Goal: Task Accomplishment & Management: Use online tool/utility

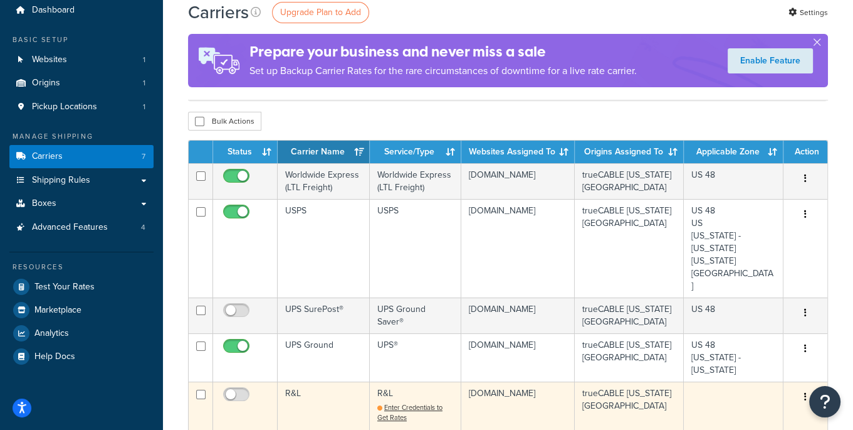
scroll to position [69, 0]
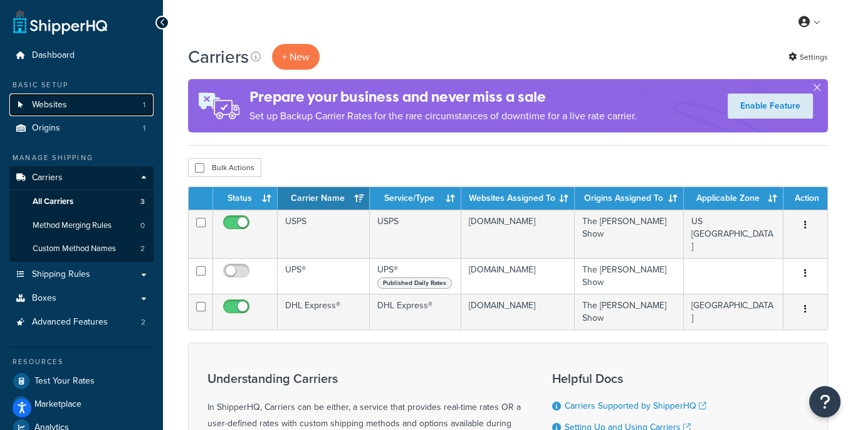
click at [96, 110] on link "Websites 1" at bounding box center [81, 104] width 144 height 23
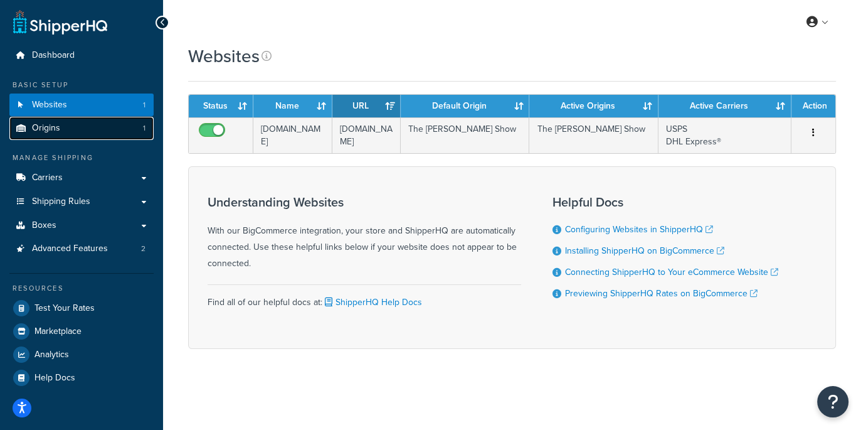
click at [95, 130] on link "Origins 1" at bounding box center [81, 128] width 144 height 23
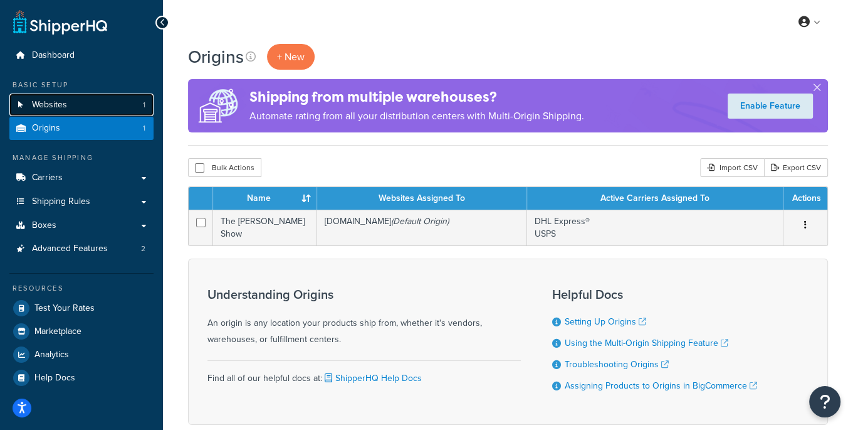
click at [96, 109] on link "Websites 1" at bounding box center [81, 104] width 144 height 23
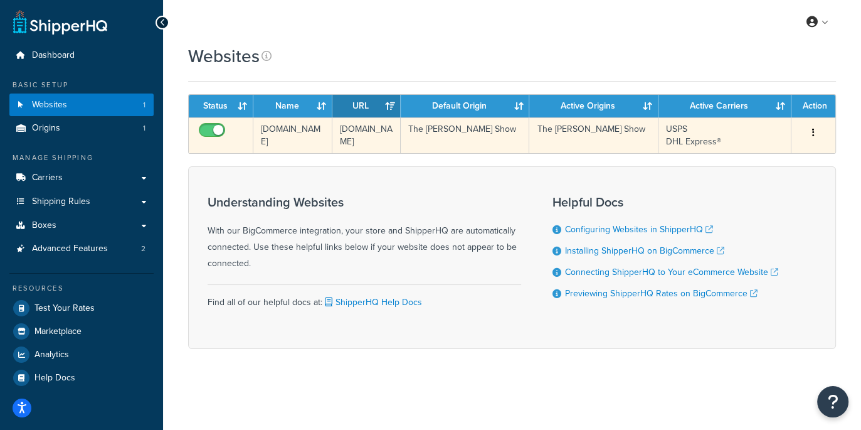
click at [296, 137] on td "[DOMAIN_NAME]" at bounding box center [292, 135] width 79 height 36
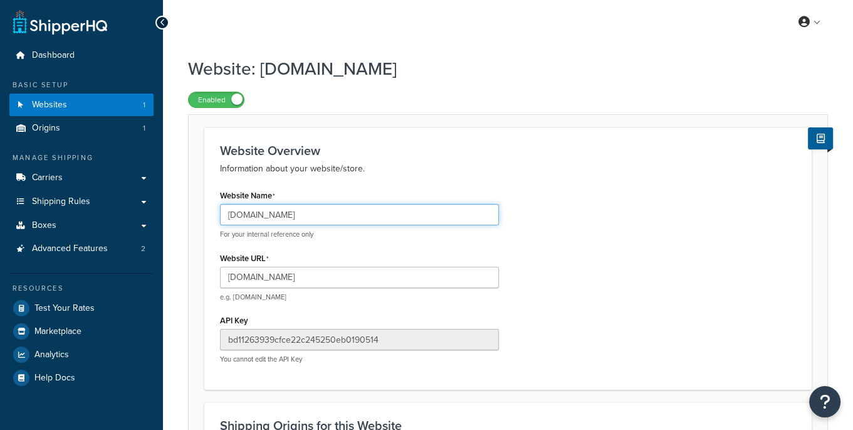
click at [265, 204] on input "[DOMAIN_NAME]" at bounding box center [359, 214] width 279 height 21
click at [269, 213] on input "thedrardisshow.com" at bounding box center [359, 214] width 279 height 21
click at [319, 204] on input "thedrardisshow.com" at bounding box center [359, 214] width 279 height 21
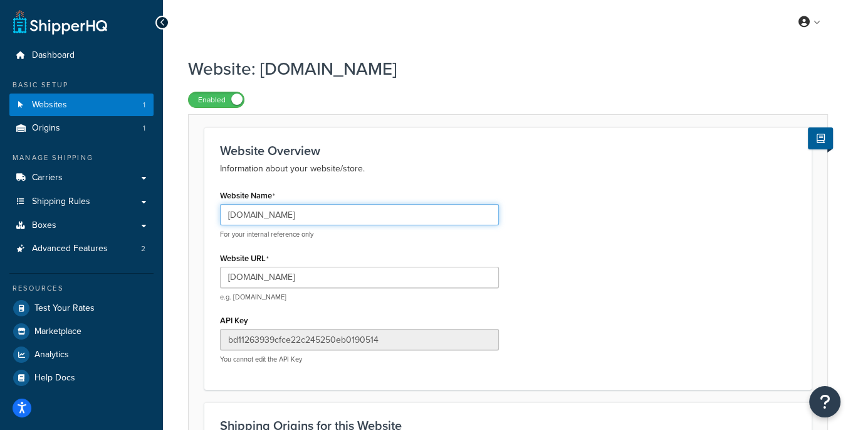
click at [319, 213] on input "[DOMAIN_NAME]" at bounding box center [359, 214] width 279 height 21
click at [318, 213] on input "thedrardisshow.com" at bounding box center [359, 214] width 279 height 21
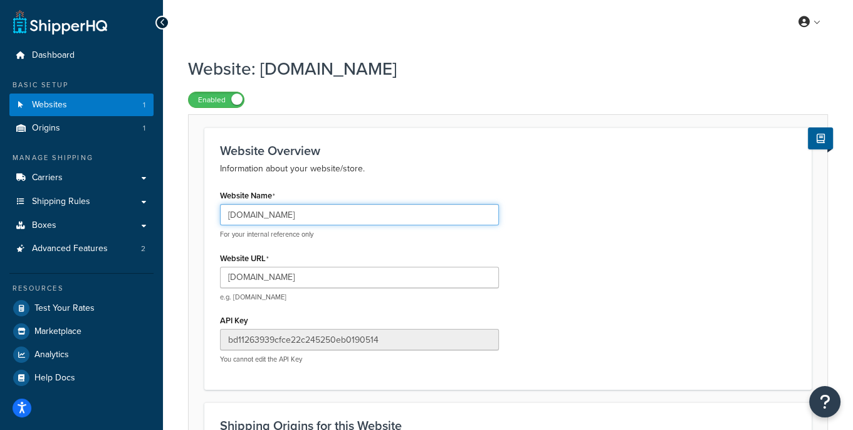
click at [318, 213] on input "thedrardisshow.com" at bounding box center [359, 214] width 279 height 21
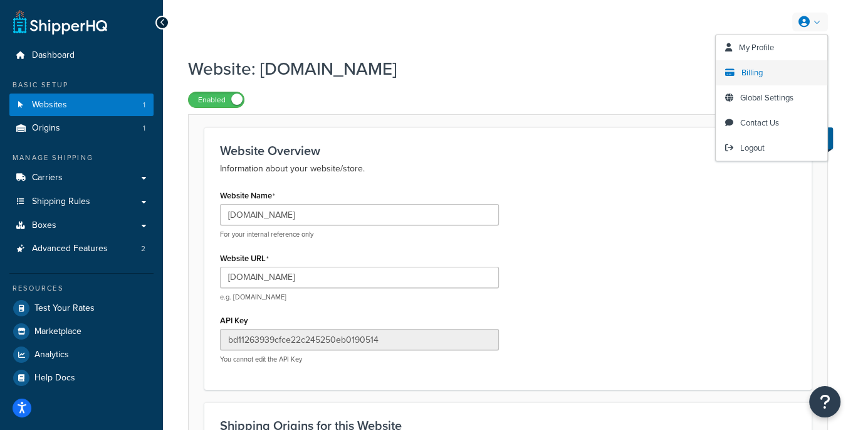
click at [752, 76] on span "Billing" at bounding box center [752, 72] width 21 height 12
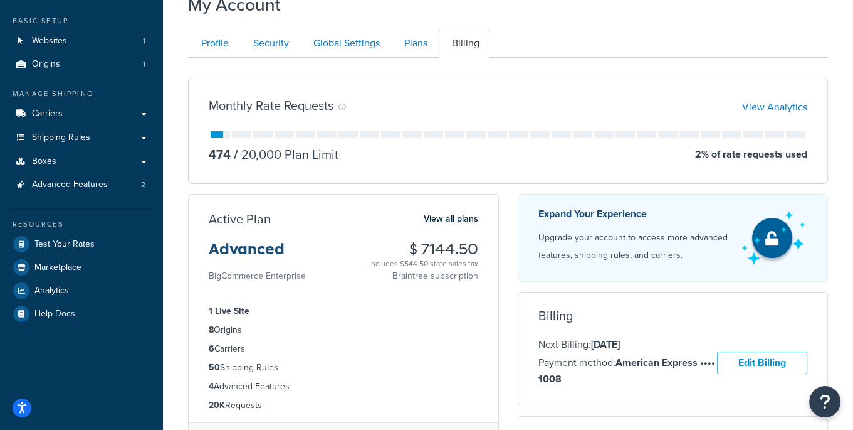
scroll to position [65, 0]
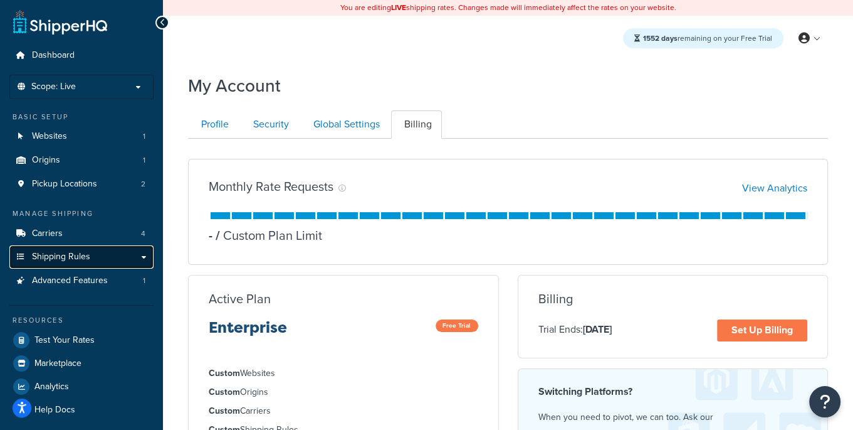
click at [73, 256] on span "Shipping Rules" at bounding box center [61, 256] width 58 height 11
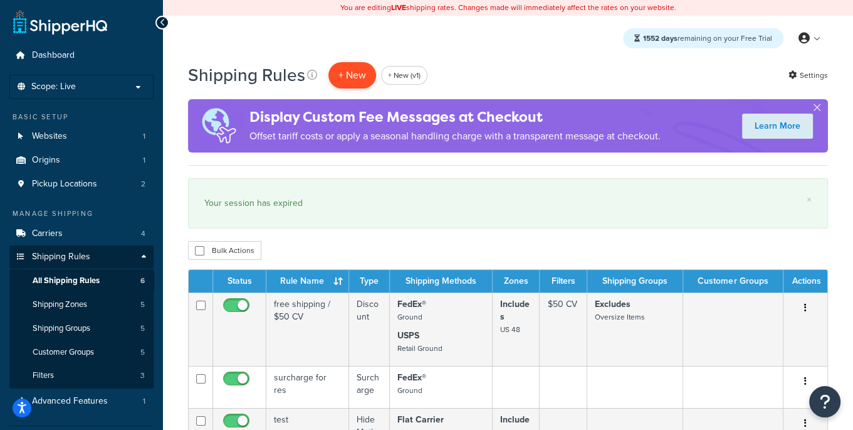
click at [350, 80] on p "+ New" at bounding box center [353, 75] width 48 height 26
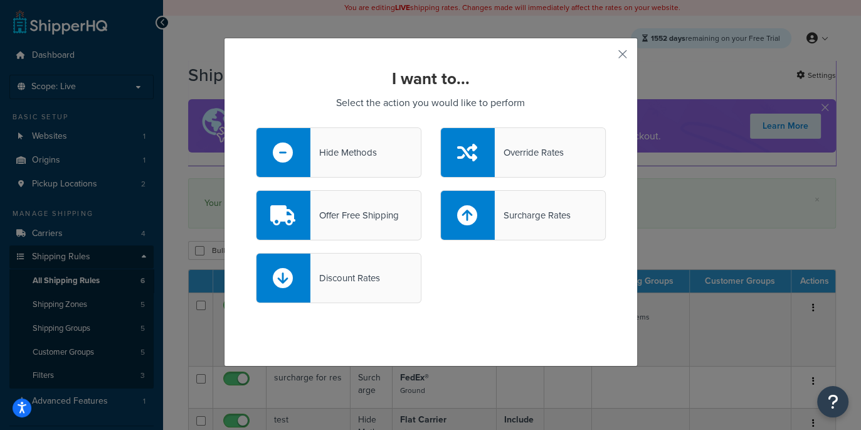
click at [347, 223] on div "Offer Free Shipping" at bounding box center [354, 215] width 88 height 18
click at [0, 0] on input "Offer Free Shipping" at bounding box center [0, 0] width 0 height 0
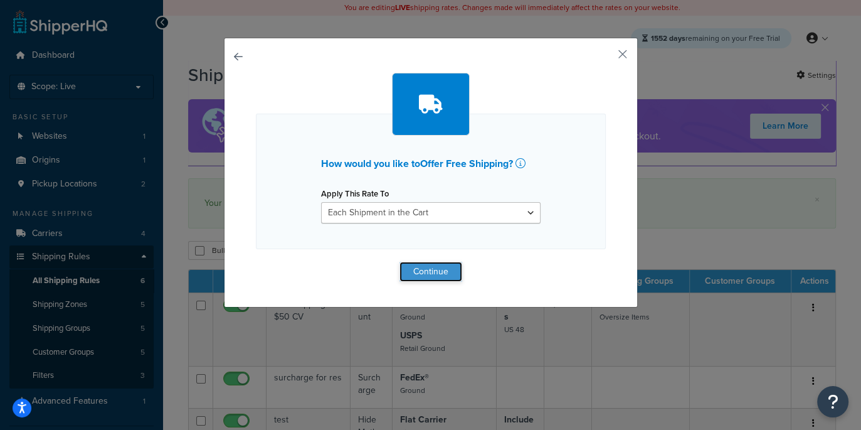
click at [419, 275] on button "Continue" at bounding box center [430, 271] width 63 height 20
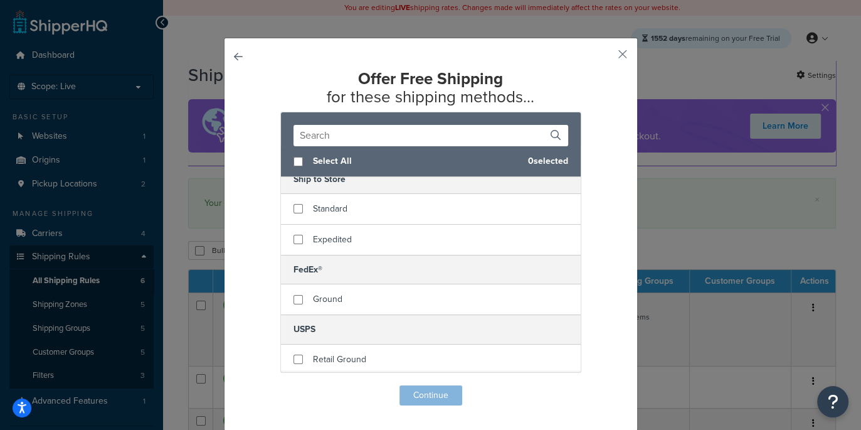
scroll to position [73, 0]
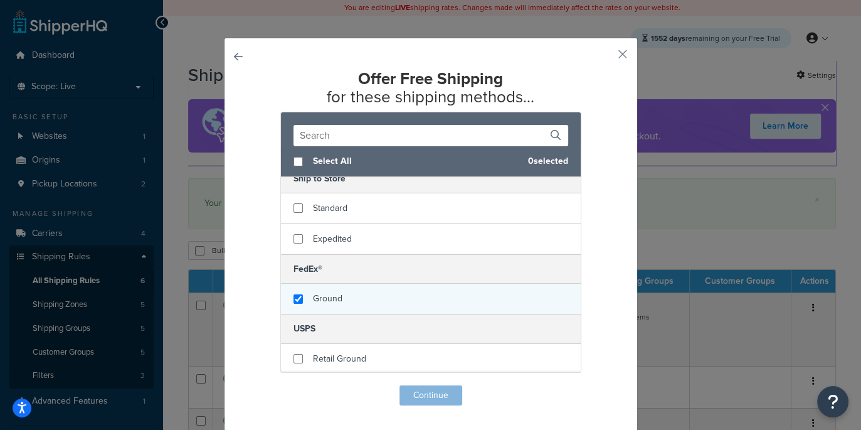
checkbox input "true"
click at [329, 295] on span "Ground" at bounding box center [327, 298] width 29 height 13
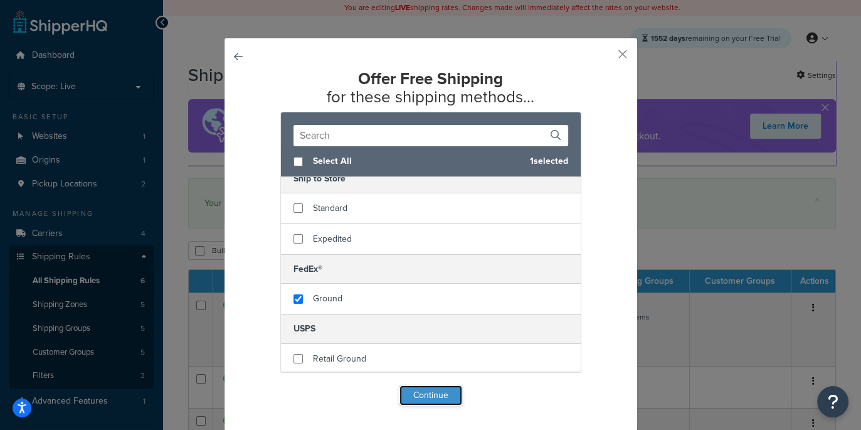
click at [407, 391] on button "Continue" at bounding box center [430, 395] width 63 height 20
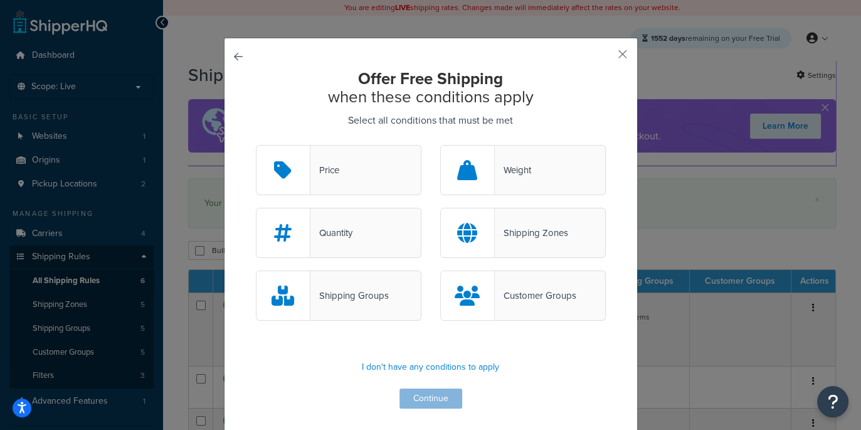
click at [359, 299] on div "Shipping Groups" at bounding box center [349, 296] width 78 height 18
click at [0, 0] on input "Shipping Groups" at bounding box center [0, 0] width 0 height 0
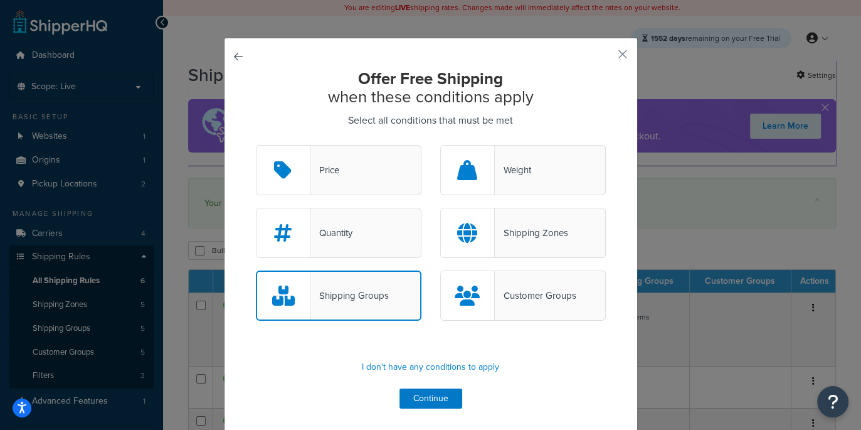
click at [352, 177] on div "Price" at bounding box center [339, 170] width 166 height 50
click at [0, 0] on input "Price" at bounding box center [0, 0] width 0 height 0
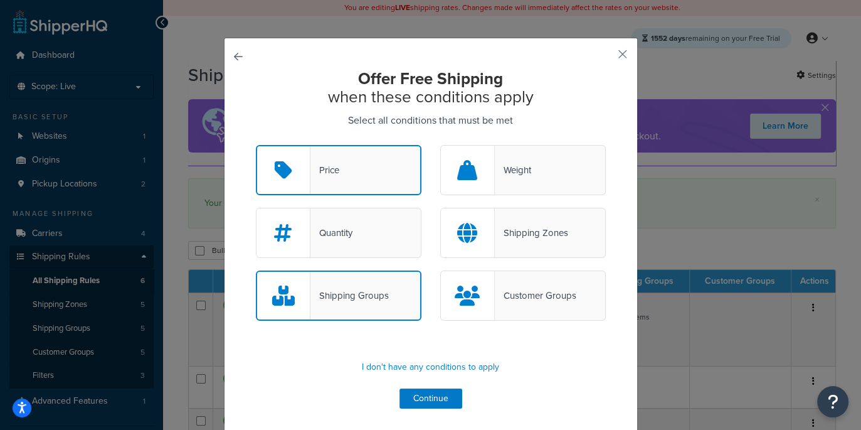
drag, startPoint x: 534, startPoint y: 222, endPoint x: 521, endPoint y: 247, distance: 28.0
click at [532, 224] on div "Shipping Zones" at bounding box center [523, 233] width 166 height 50
click at [495, 238] on div "Shipping Zones" at bounding box center [531, 233] width 73 height 18
click at [0, 0] on input "Shipping Zones" at bounding box center [0, 0] width 0 height 0
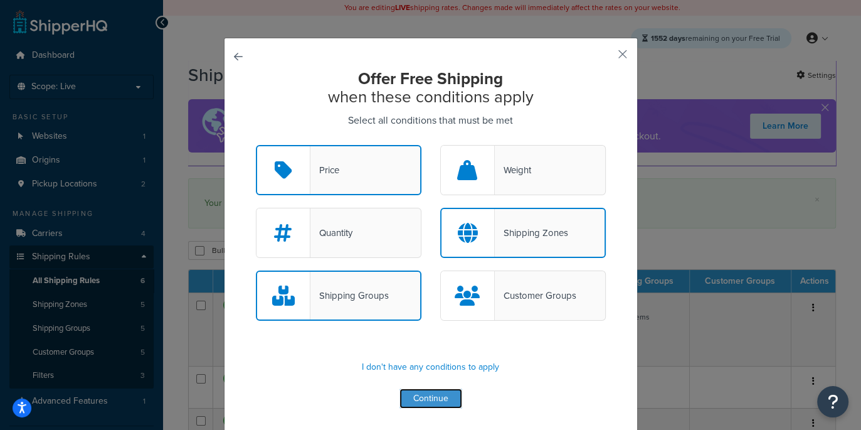
click at [437, 394] on button "Continue" at bounding box center [430, 398] width 63 height 20
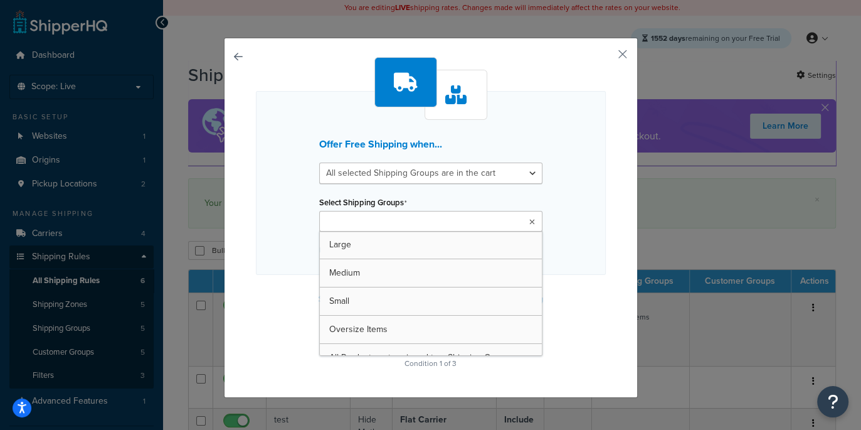
click at [399, 217] on input "Select Shipping Groups" at bounding box center [378, 222] width 111 height 14
drag, startPoint x: 297, startPoint y: 214, endPoint x: 298, endPoint y: 229, distance: 14.5
click at [297, 215] on div "Offer Free Shipping when... All selected Shipping Groups are in the cart Any se…" at bounding box center [431, 183] width 350 height 184
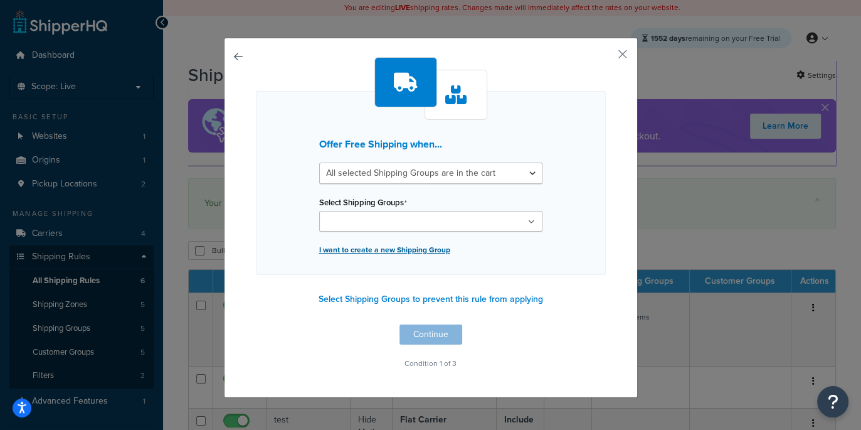
click at [374, 248] on p "I want to create a new Shipping Group" at bounding box center [430, 250] width 223 height 18
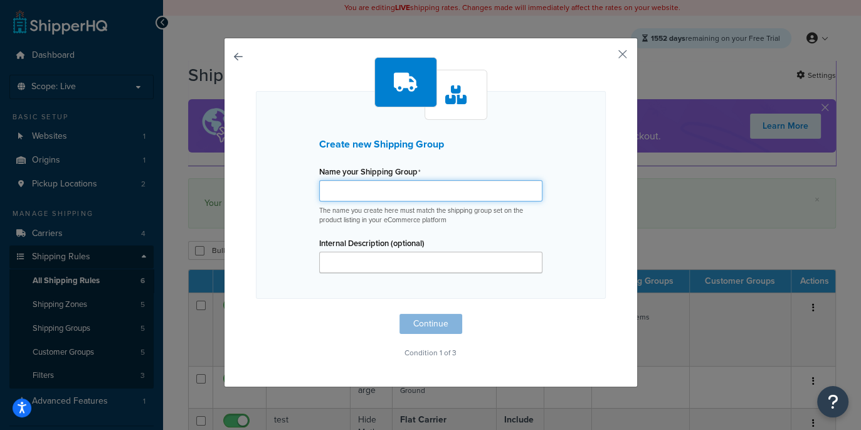
click at [371, 196] on input "Name your Shipping Group" at bounding box center [430, 190] width 223 height 21
type input "Free"
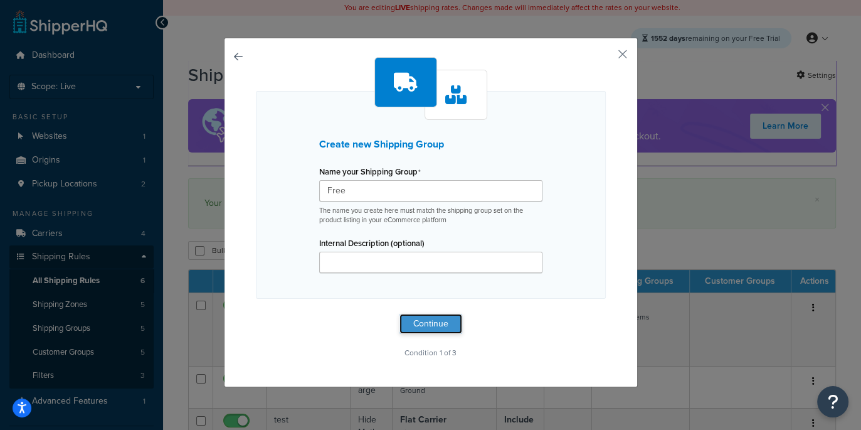
click at [436, 333] on button "Continue" at bounding box center [430, 324] width 63 height 20
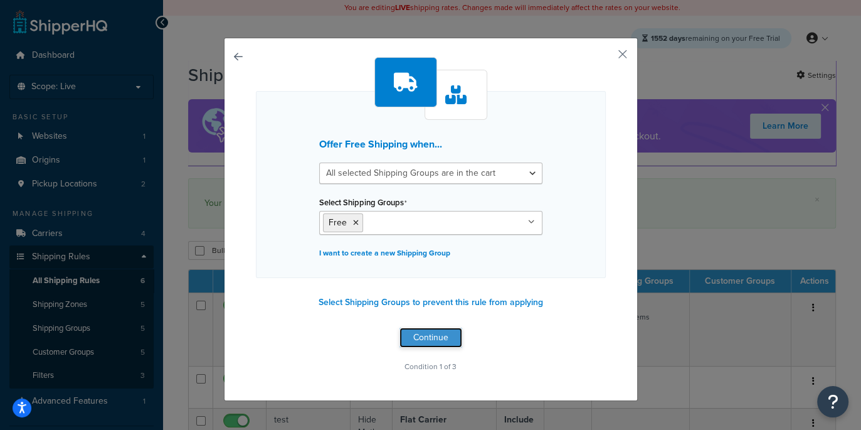
click at [421, 335] on button "Continue" at bounding box center [430, 337] width 63 height 20
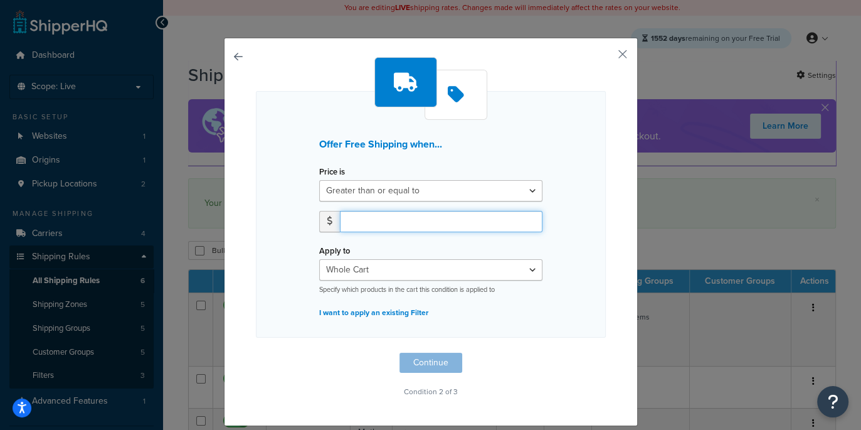
click at [356, 221] on input "number" at bounding box center [441, 221] width 203 height 21
type input "100"
click at [416, 369] on button "Continue" at bounding box center [430, 362] width 63 height 20
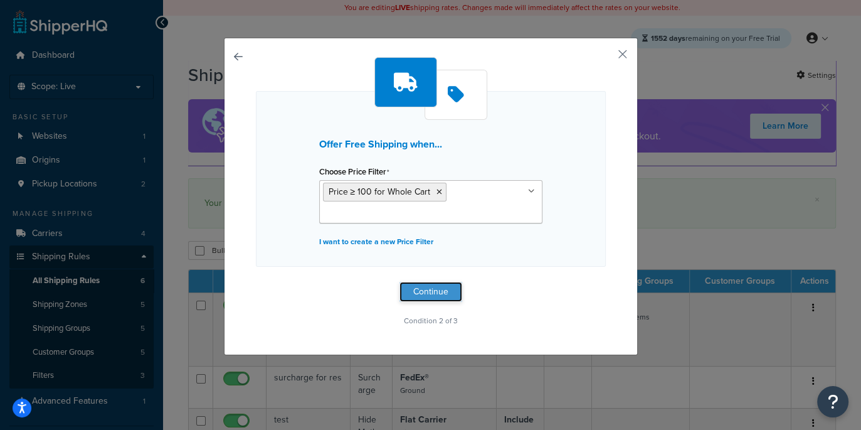
click at [441, 284] on button "Continue" at bounding box center [430, 292] width 63 height 20
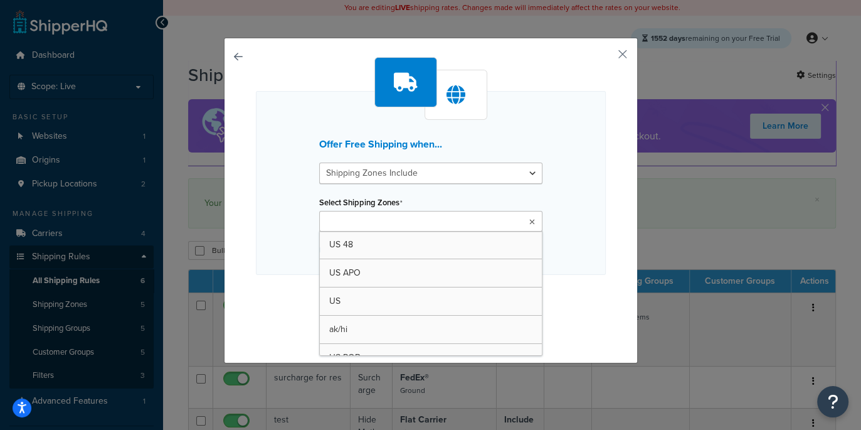
click at [366, 220] on input "Select Shipping Zones" at bounding box center [378, 222] width 111 height 14
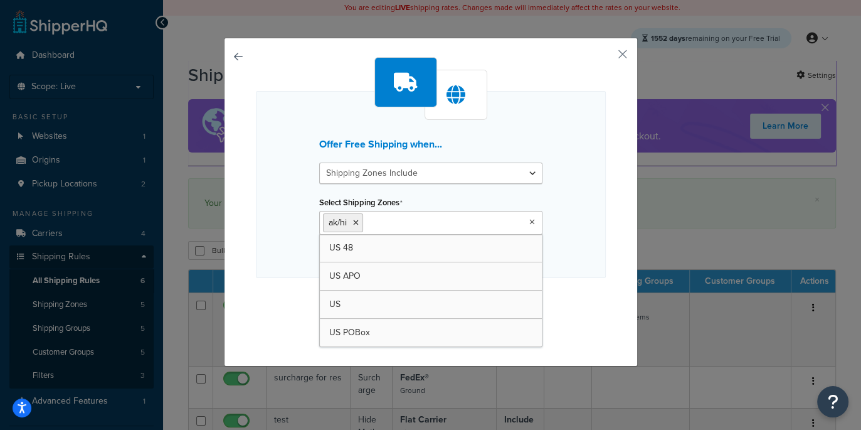
click at [290, 298] on div "Offer Free Shipping when... Shipping Zones Include Shipping Zones Do Not Includ…" at bounding box center [431, 198] width 350 height 283
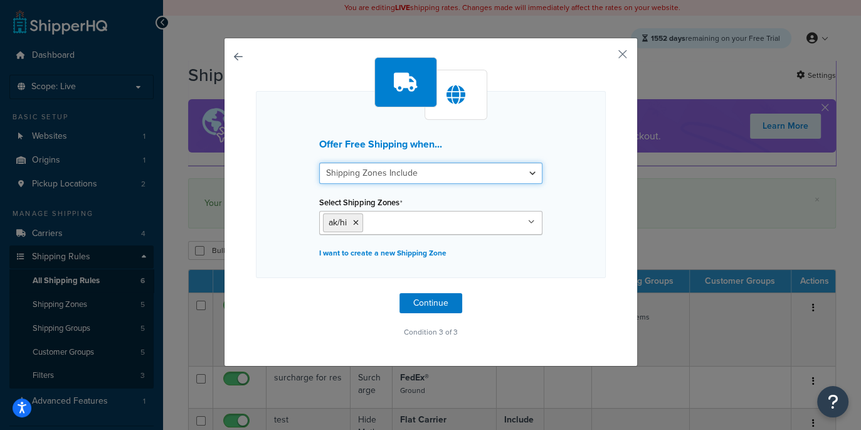
click at [370, 181] on select "Shipping Zones Include Shipping Zones Do Not Include" at bounding box center [430, 172] width 223 height 21
select select "exclude"
click at [319, 162] on select "Shipping Zones Include Shipping Zones Do Not Include" at bounding box center [430, 172] width 223 height 21
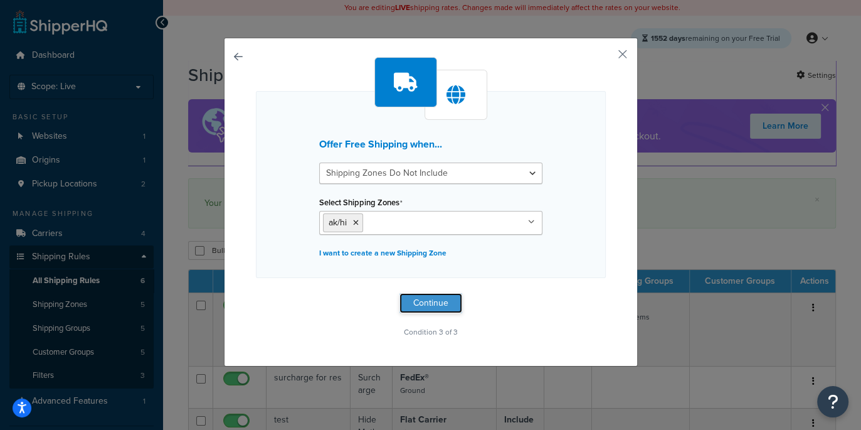
click at [414, 299] on button "Continue" at bounding box center [430, 303] width 63 height 20
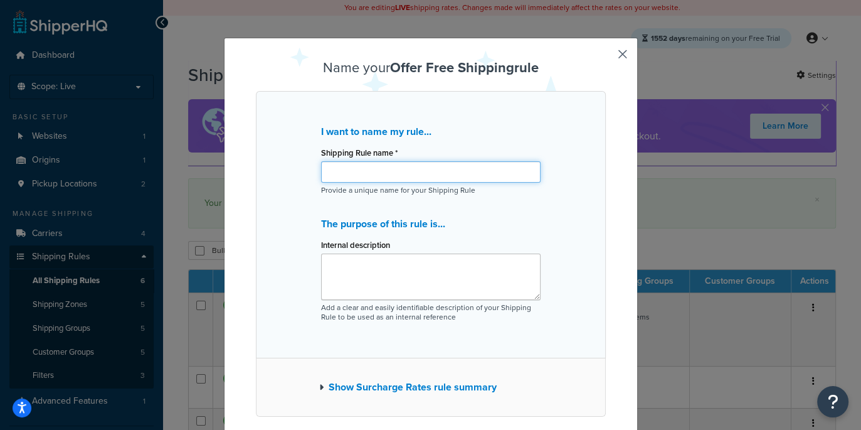
click at [341, 179] on input "Shipping Rule name *" at bounding box center [430, 171] width 219 height 21
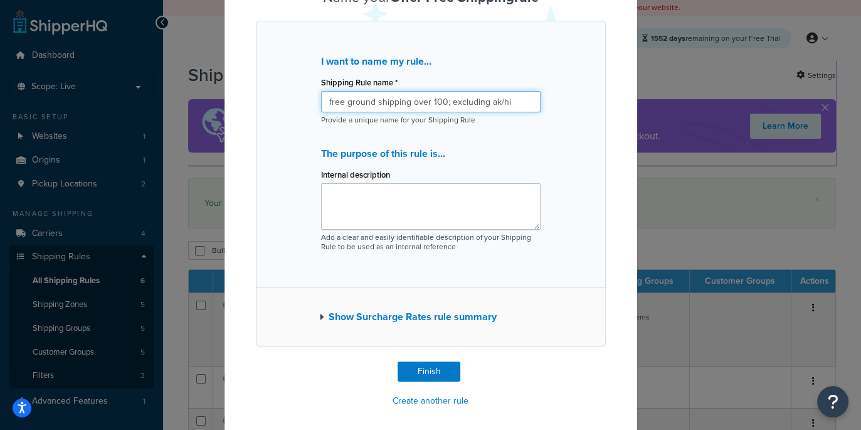
scroll to position [75, 0]
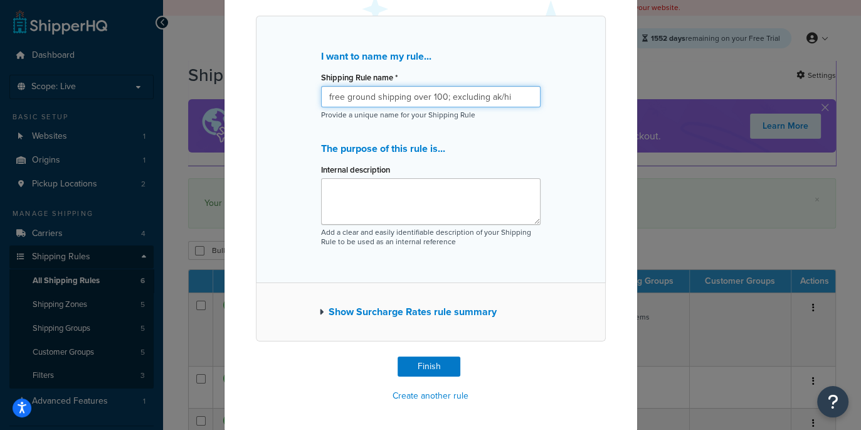
type input "free ground shipping over 100; excluding ak/hi"
click at [379, 310] on button "Show Surcharge Rates rule summary" at bounding box center [407, 312] width 177 height 18
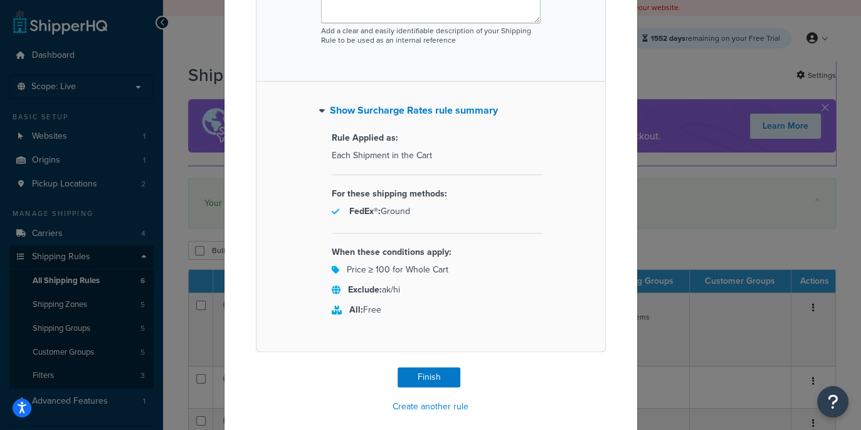
scroll to position [287, 0]
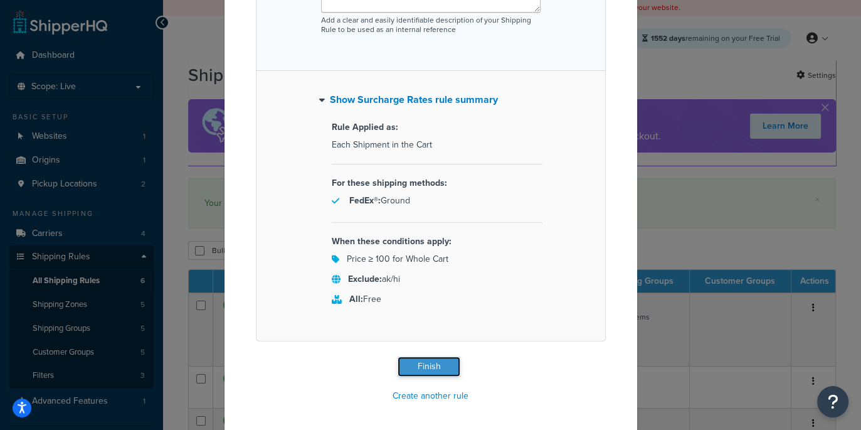
click at [411, 363] on button "Finish" at bounding box center [429, 366] width 63 height 20
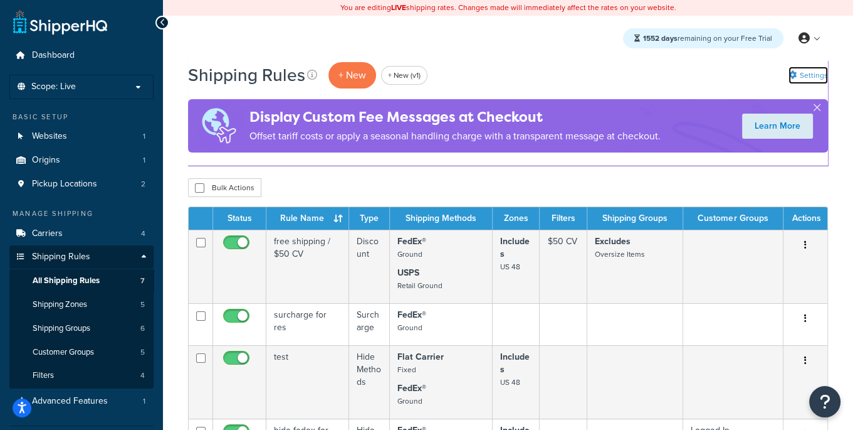
click at [813, 76] on link "Settings" at bounding box center [809, 75] width 40 height 18
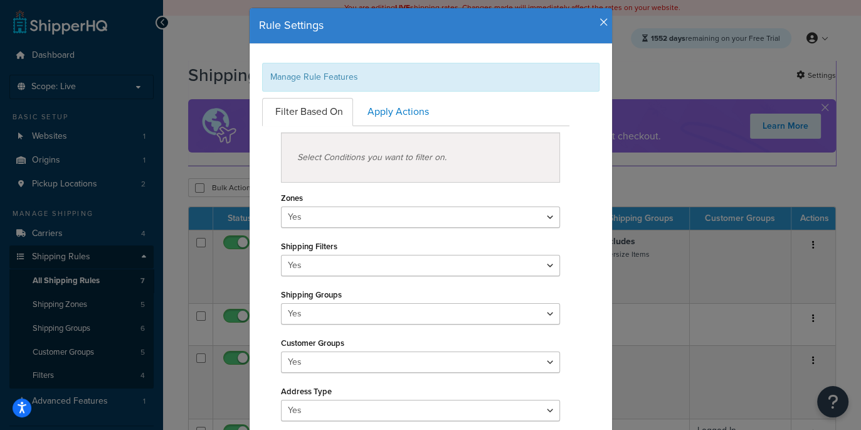
scroll to position [38, 0]
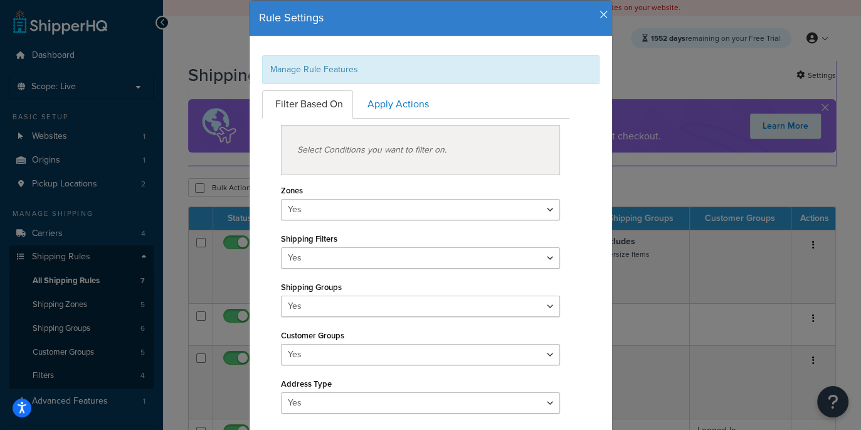
click at [596, 22] on h4 "Rule Settings" at bounding box center [431, 18] width 344 height 16
click at [602, 14] on icon "button" at bounding box center [603, 14] width 9 height 11
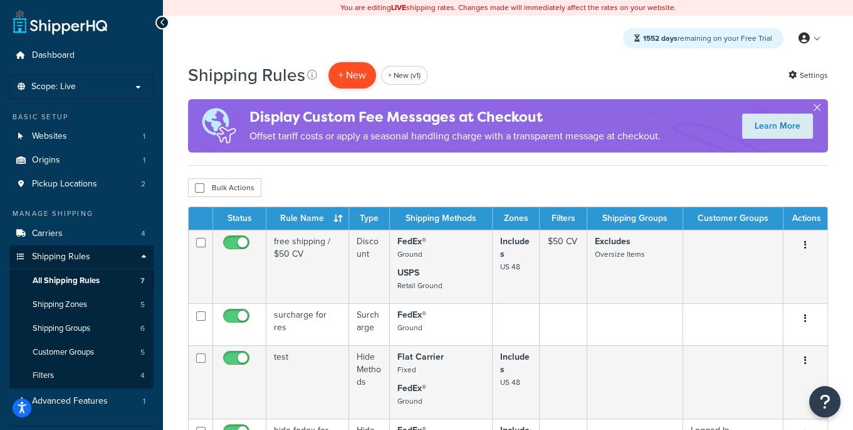
click at [352, 72] on p "+ New" at bounding box center [353, 75] width 48 height 26
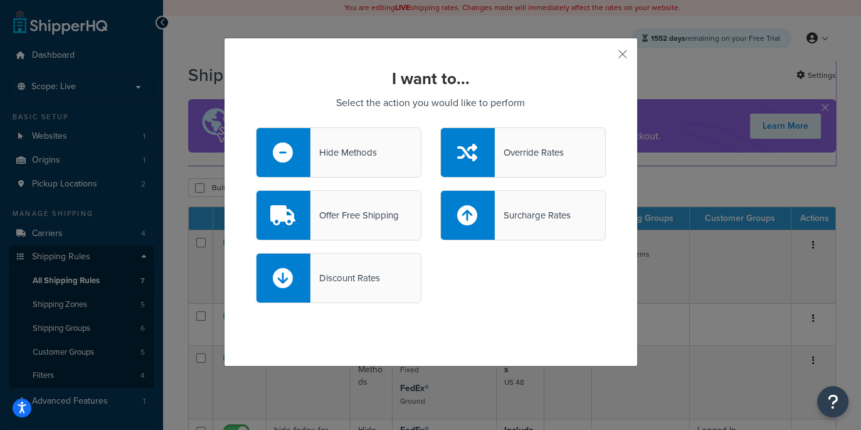
click at [508, 214] on div "Surcharge Rates" at bounding box center [533, 215] width 76 height 18
click at [0, 0] on input "Surcharge Rates" at bounding box center [0, 0] width 0 height 0
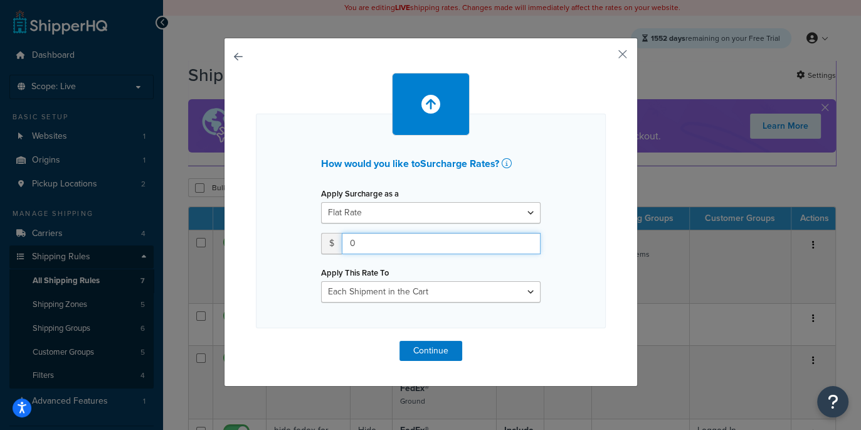
click at [366, 238] on input "0" at bounding box center [441, 243] width 199 height 21
drag, startPoint x: 351, startPoint y: 240, endPoint x: 342, endPoint y: 239, distance: 8.2
click at [344, 239] on input "0" at bounding box center [441, 243] width 199 height 21
type input "5"
click at [414, 353] on button "Continue" at bounding box center [430, 350] width 63 height 20
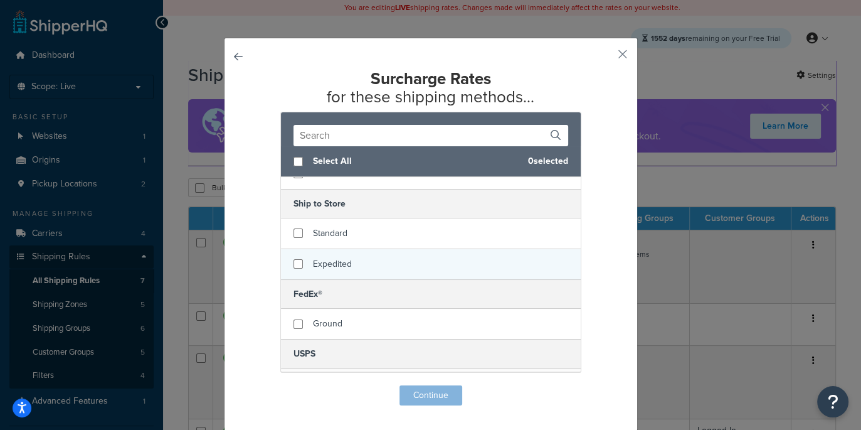
scroll to position [50, 0]
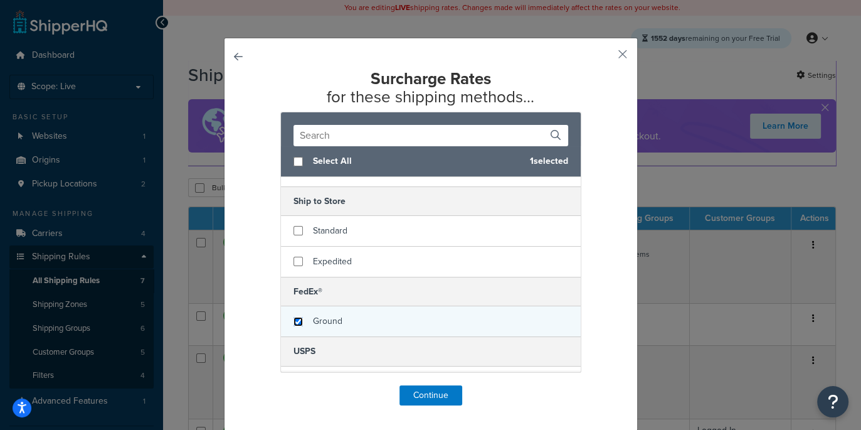
click at [296, 317] on input "checkbox" at bounding box center [297, 321] width 9 height 9
checkbox input "true"
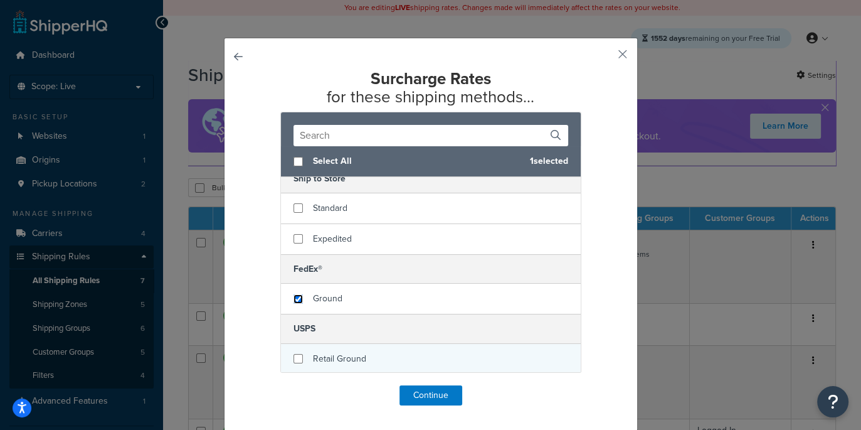
scroll to position [1, 0]
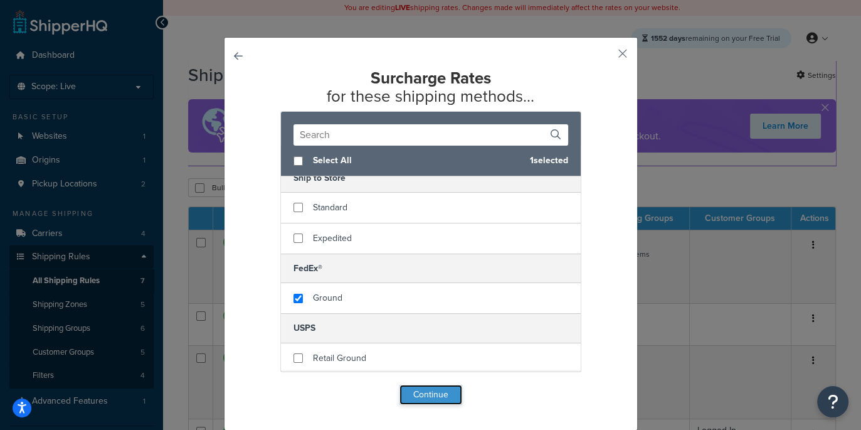
click at [411, 396] on button "Continue" at bounding box center [430, 394] width 63 height 20
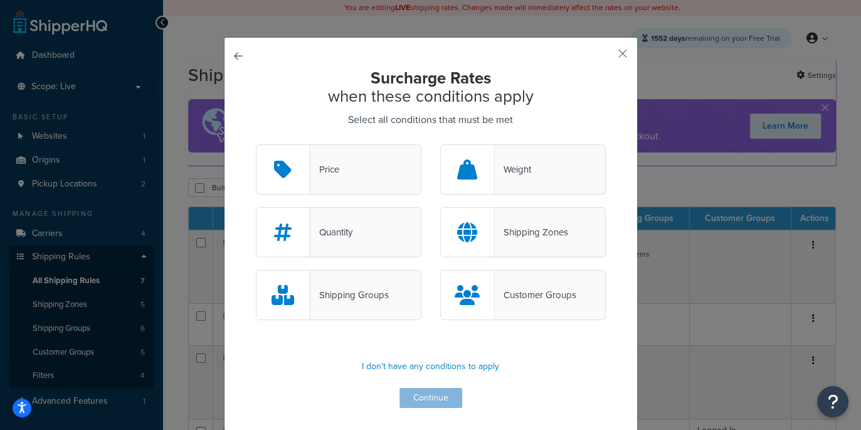
drag, startPoint x: 529, startPoint y: 288, endPoint x: 522, endPoint y: 298, distance: 11.3
click at [529, 289] on div "Customer Groups" at bounding box center [536, 295] width 82 height 18
click at [0, 0] on input "Customer Groups" at bounding box center [0, 0] width 0 height 0
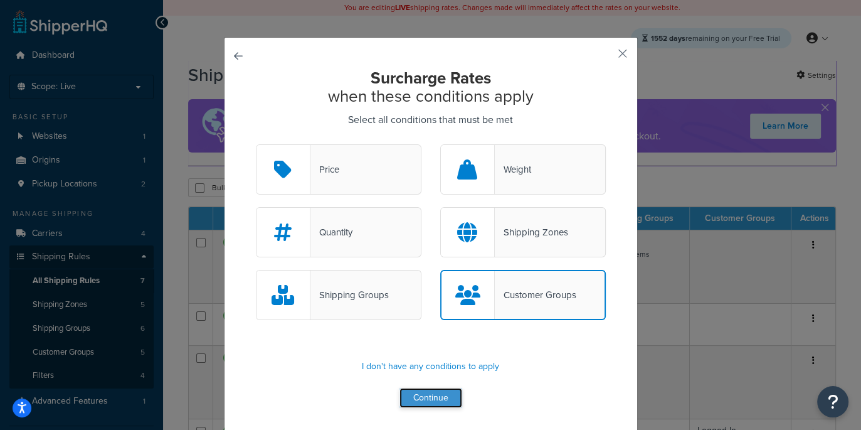
click at [435, 400] on button "Continue" at bounding box center [430, 398] width 63 height 20
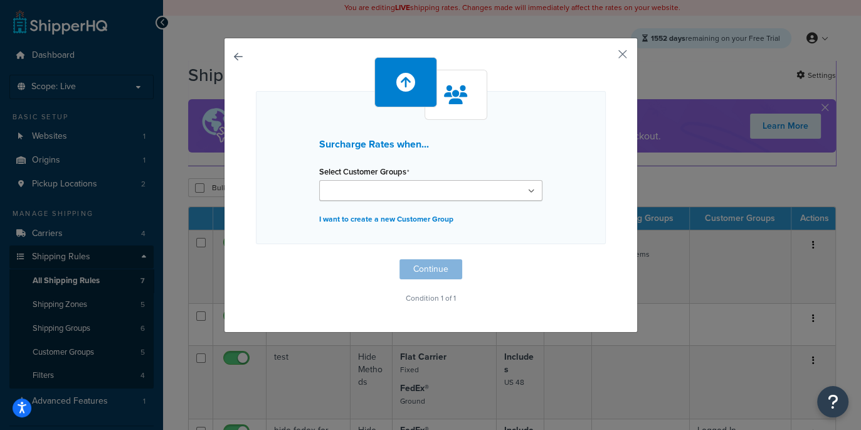
click at [400, 186] on input "Select Customer Groups" at bounding box center [378, 191] width 111 height 14
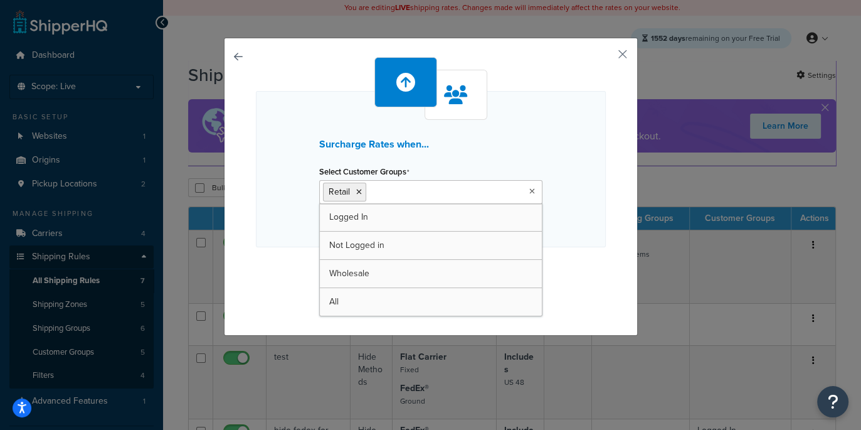
click at [282, 241] on div "Surcharge Rates when... Select Customer Groups Retail Logged In Not Logged in W…" at bounding box center [431, 169] width 350 height 156
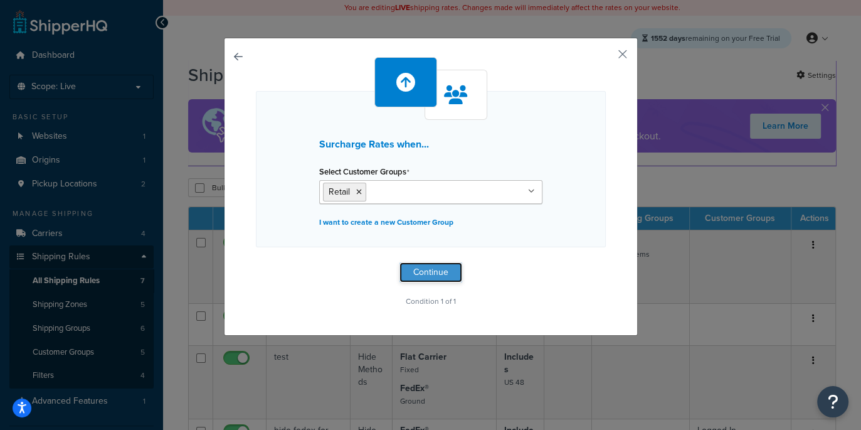
click at [414, 273] on button "Continue" at bounding box center [430, 272] width 63 height 20
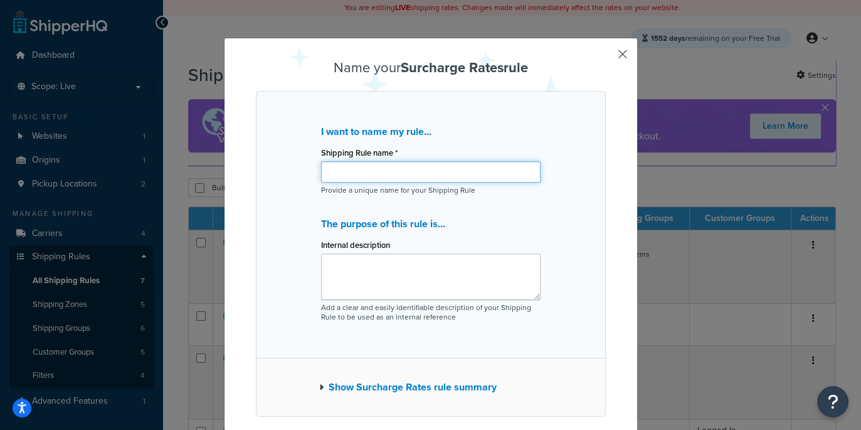
click at [364, 172] on input "Shipping Rule name *" at bounding box center [430, 171] width 219 height 21
type input "$5 surcharge when Retail in cart"
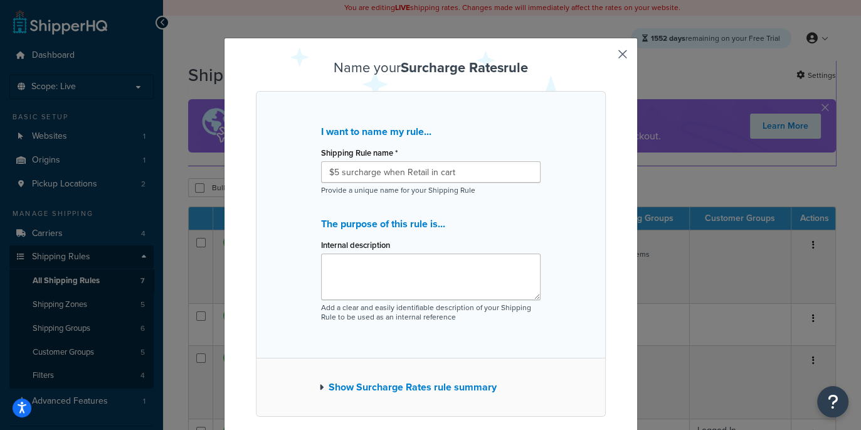
click at [390, 383] on button "Show Surcharge Rates rule summary" at bounding box center [407, 387] width 177 height 18
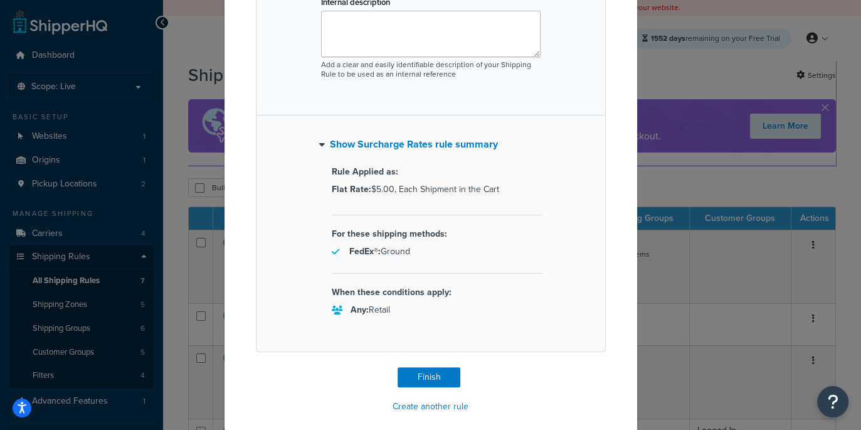
scroll to position [253, 0]
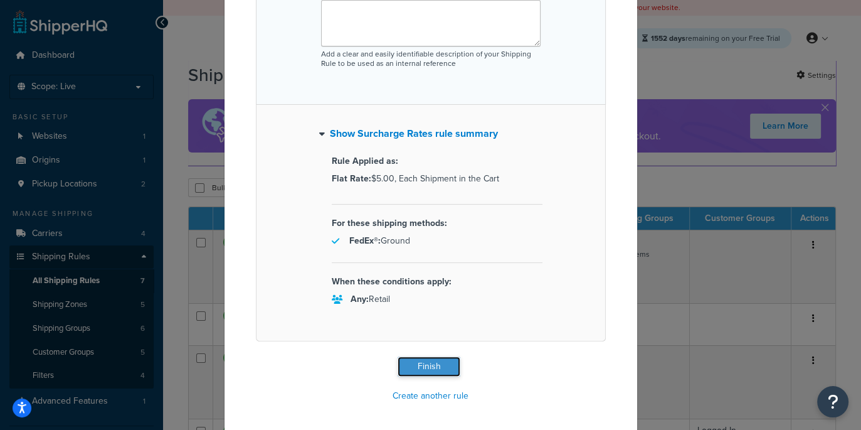
click at [418, 369] on button "Finish" at bounding box center [429, 366] width 63 height 20
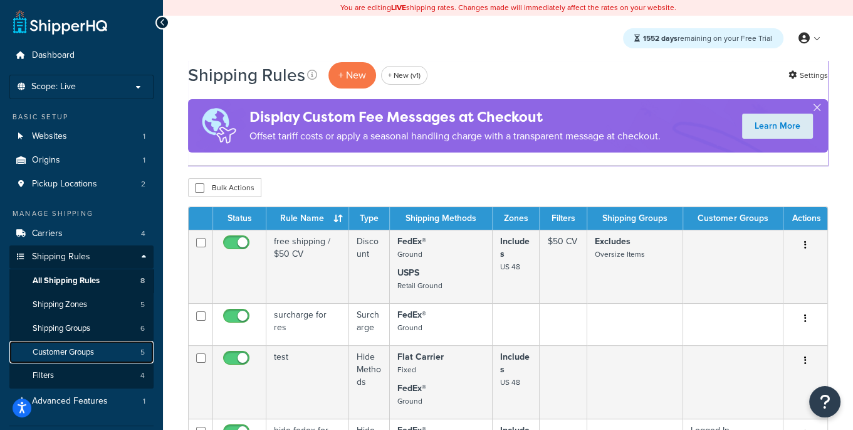
click at [73, 353] on span "Customer Groups" at bounding box center [63, 352] width 61 height 11
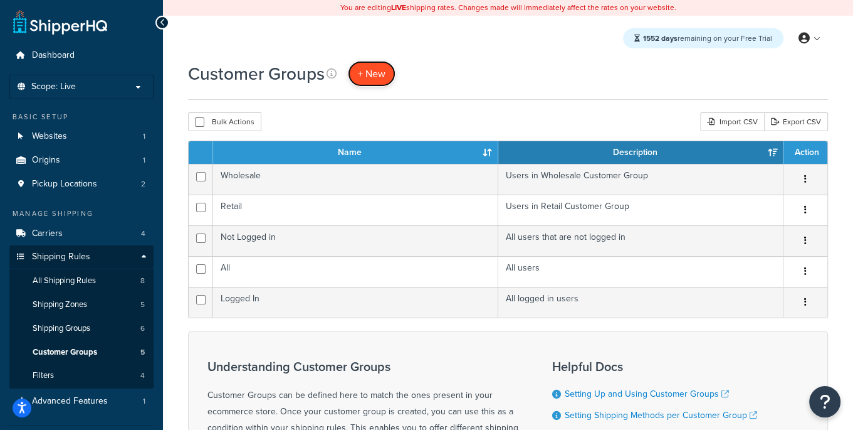
click at [378, 77] on span "+ New" at bounding box center [372, 73] width 28 height 14
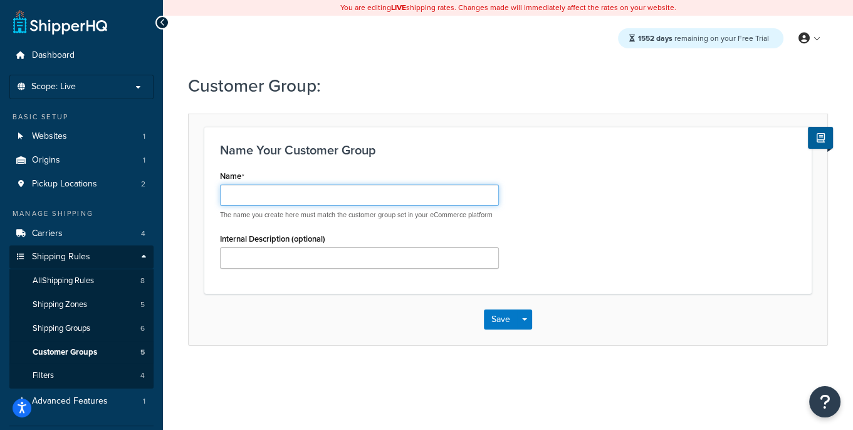
click at [310, 199] on input "Name" at bounding box center [359, 194] width 279 height 21
type input "[PERSON_NAME] Group"
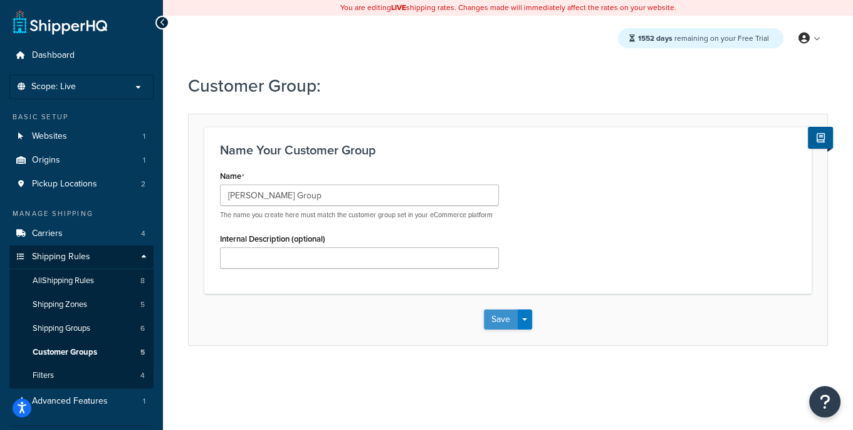
click at [497, 315] on button "Save" at bounding box center [501, 319] width 34 height 20
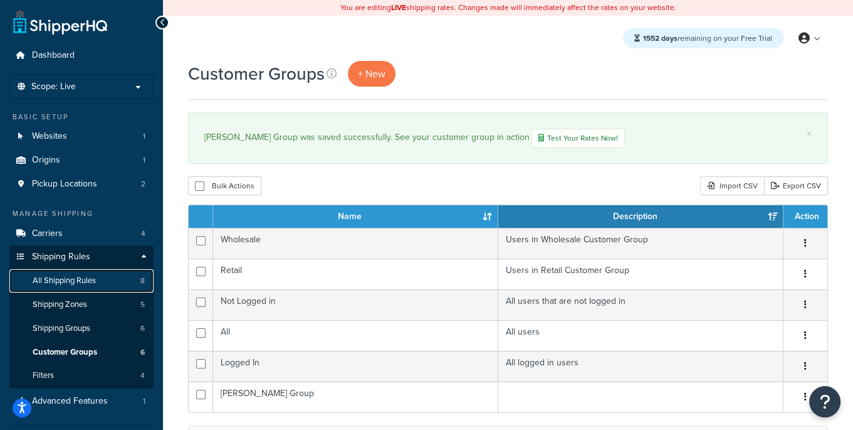
click at [62, 286] on span "All Shipping Rules" at bounding box center [64, 280] width 63 height 11
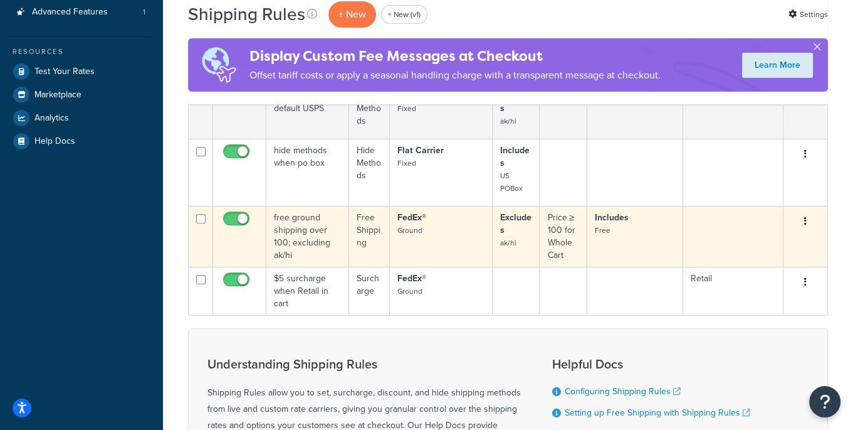
scroll to position [485, 0]
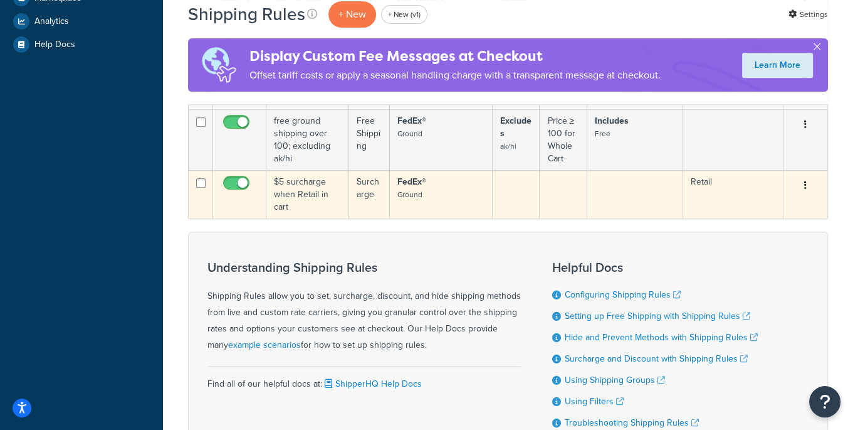
click at [325, 184] on td "$5 surcharge when Retail in cart" at bounding box center [307, 194] width 83 height 48
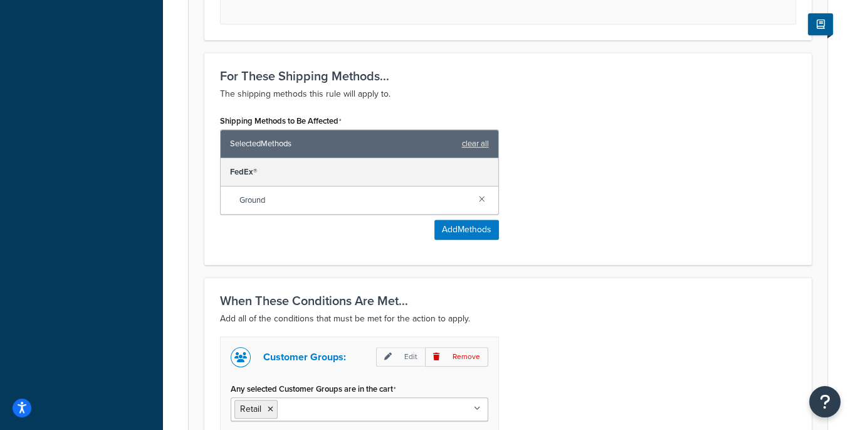
scroll to position [817, 0]
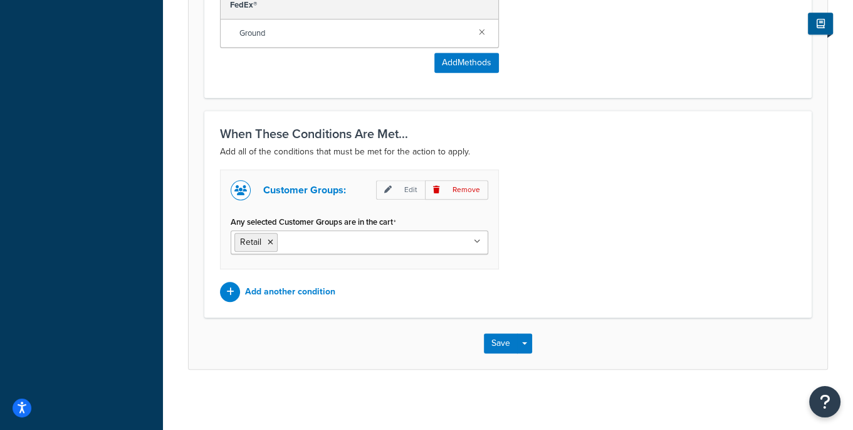
click at [335, 240] on input "Any selected Customer Groups are in the cart" at bounding box center [336, 242] width 111 height 14
